Goal: Information Seeking & Learning: Understand process/instructions

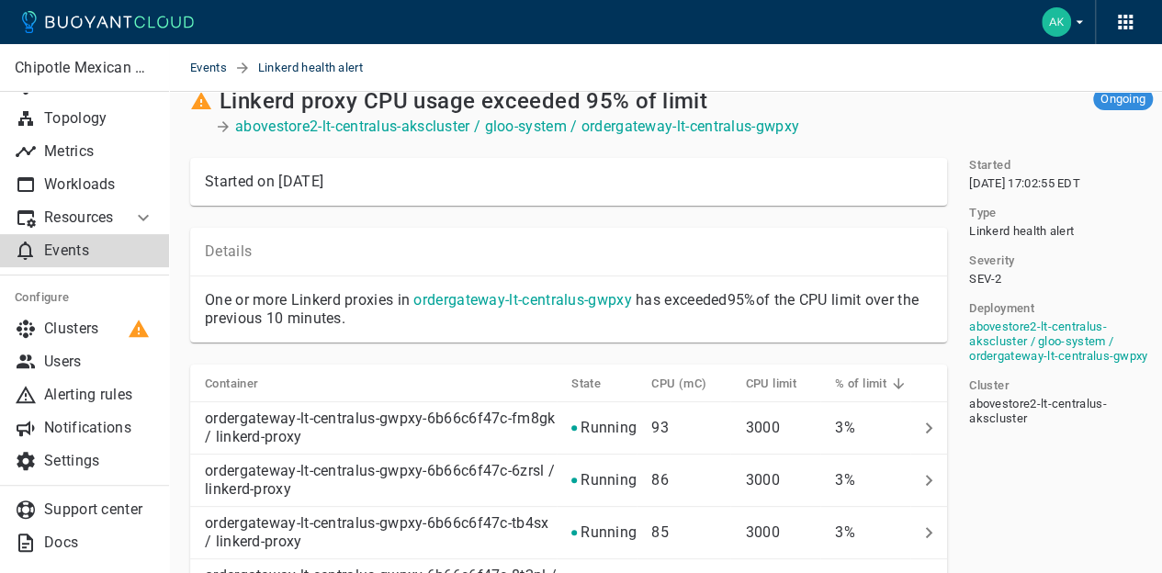
scroll to position [0, 1]
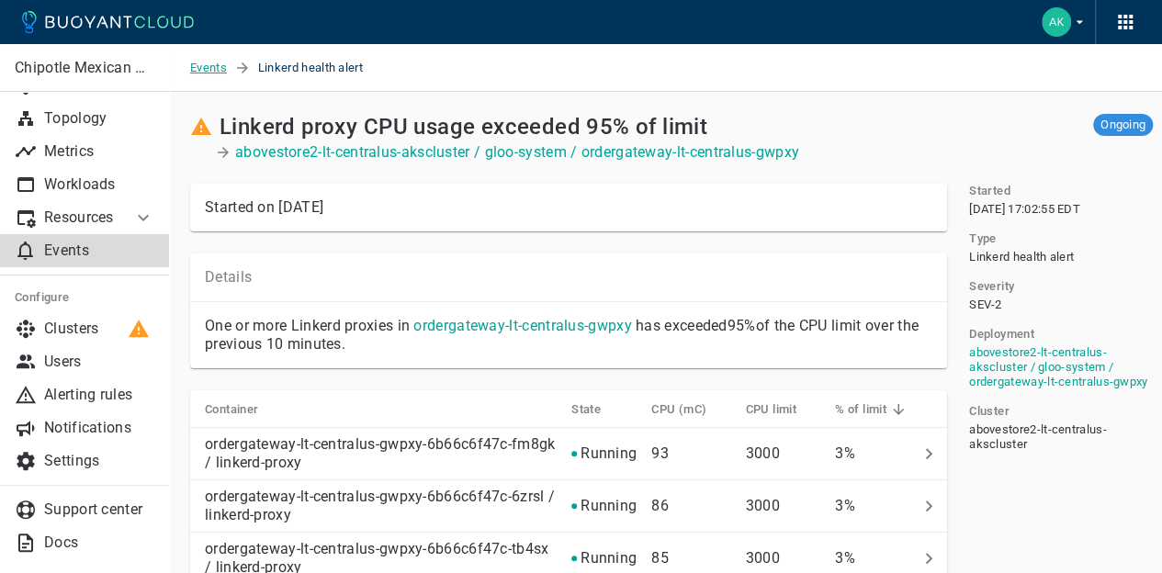
click at [221, 62] on span "Events" at bounding box center [212, 68] width 44 height 48
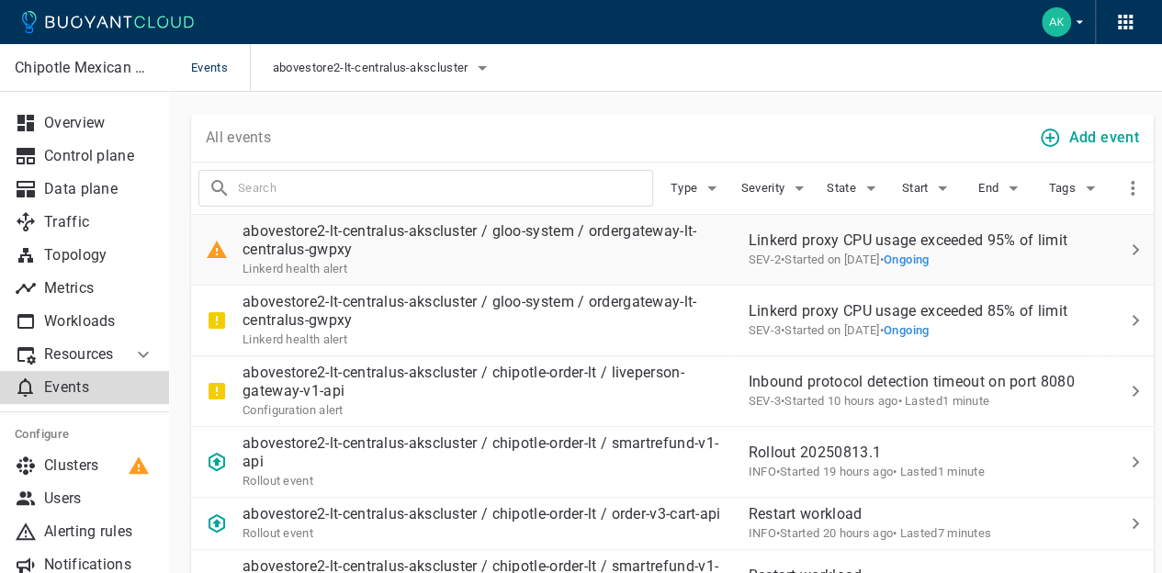
click at [528, 240] on p "abovestore2-lt-centralus-akscluster / gloo-system / ordergateway-lt-centralus-g…" at bounding box center [487, 240] width 490 height 37
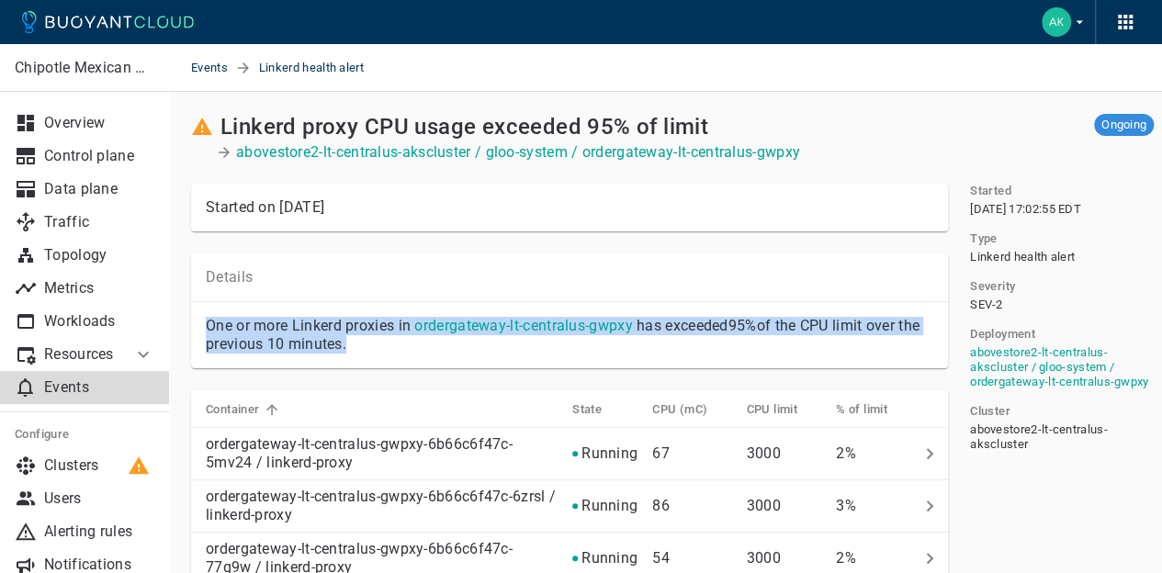
drag, startPoint x: 603, startPoint y: 344, endPoint x: 193, endPoint y: 320, distance: 411.1
click at [193, 320] on div "One or more Linkerd proxies in ordergateway-lt-centralus-gwpxy has exceeded 95%…" at bounding box center [569, 335] width 757 height 66
copy p "One or more Linkerd proxies in ordergateway-lt-centralus-gwpxy has exceeded 95%…"
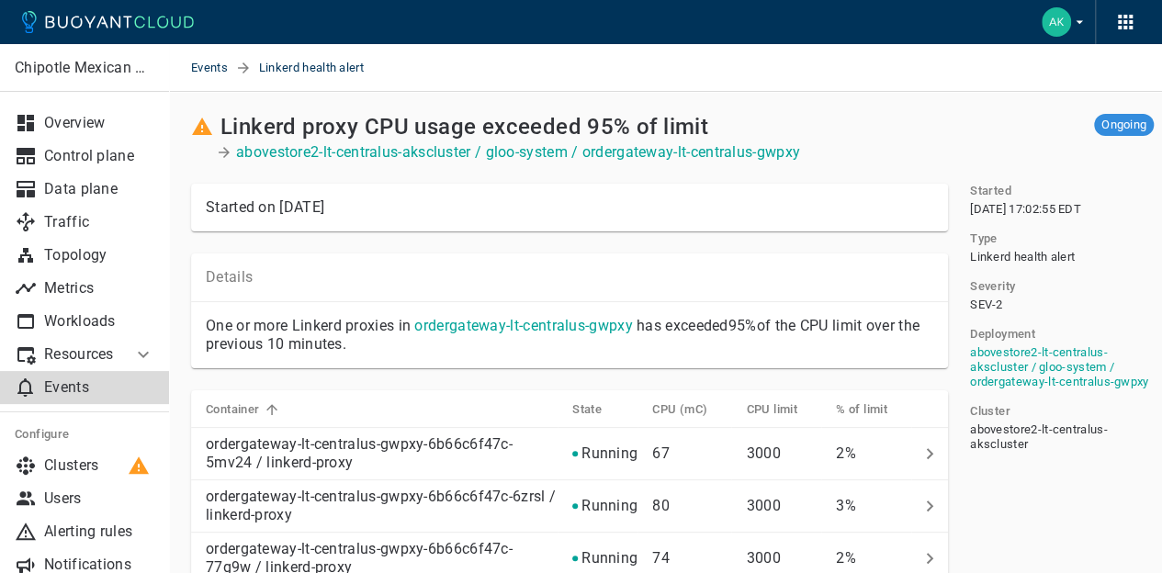
click at [646, 253] on div "Details" at bounding box center [569, 277] width 757 height 49
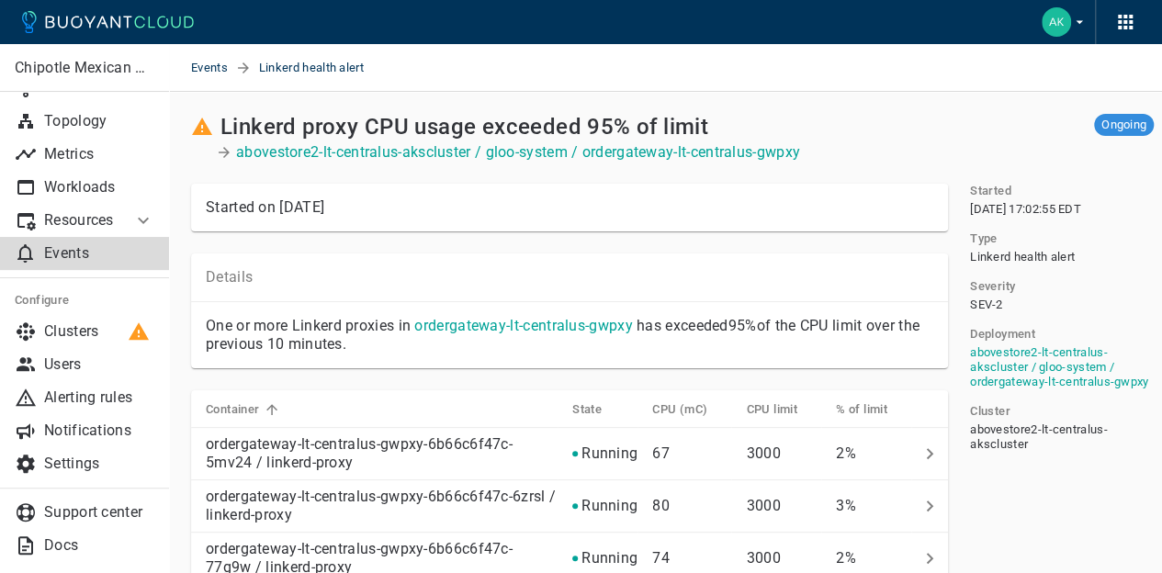
scroll to position [137, 0]
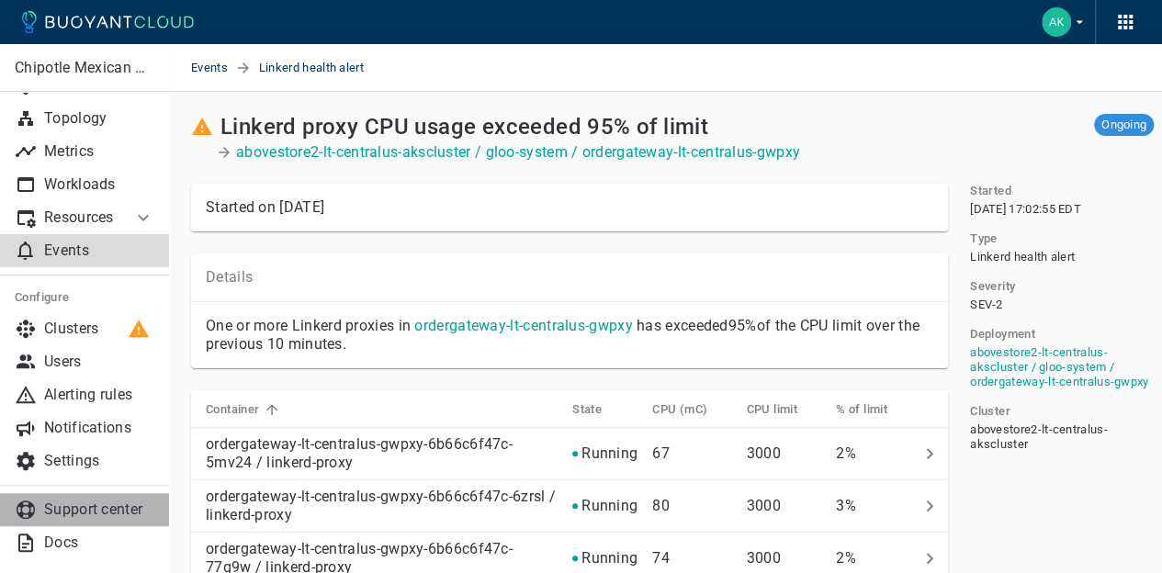
click at [87, 506] on p "Support center" at bounding box center [99, 509] width 110 height 18
